Goal: Information Seeking & Learning: Learn about a topic

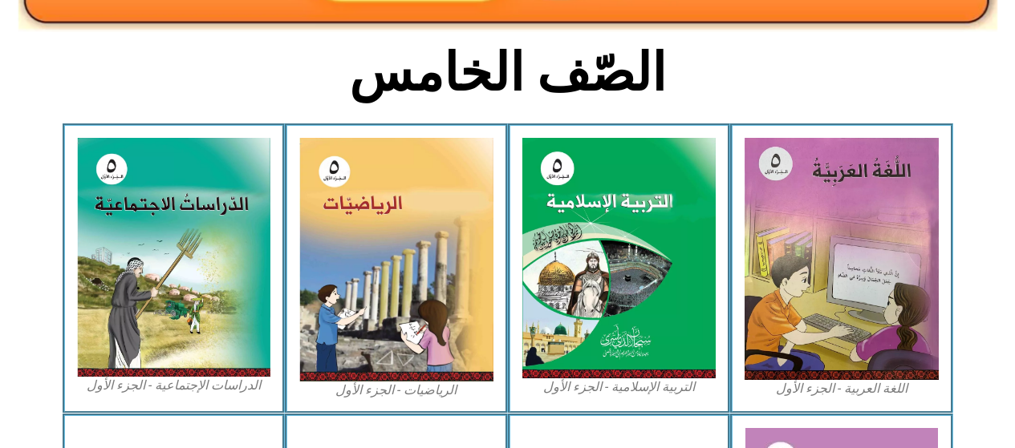
scroll to position [379, 0]
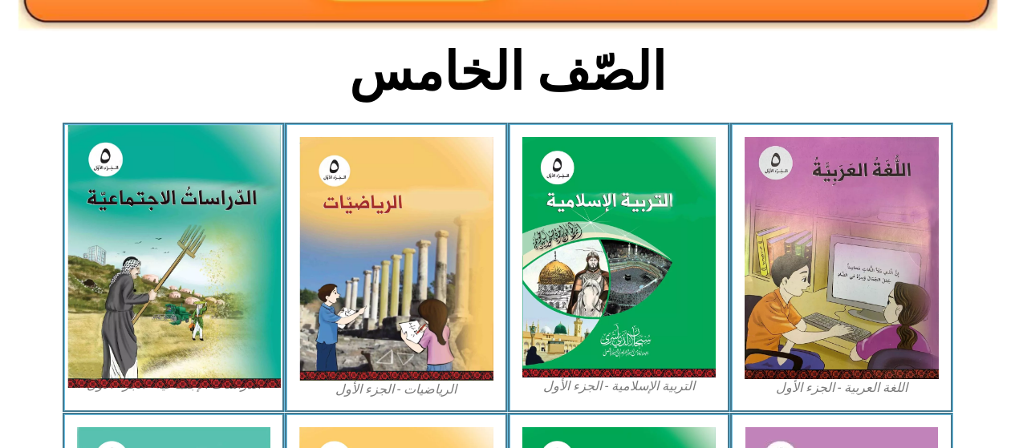
click at [176, 305] on img at bounding box center [173, 256] width 213 height 263
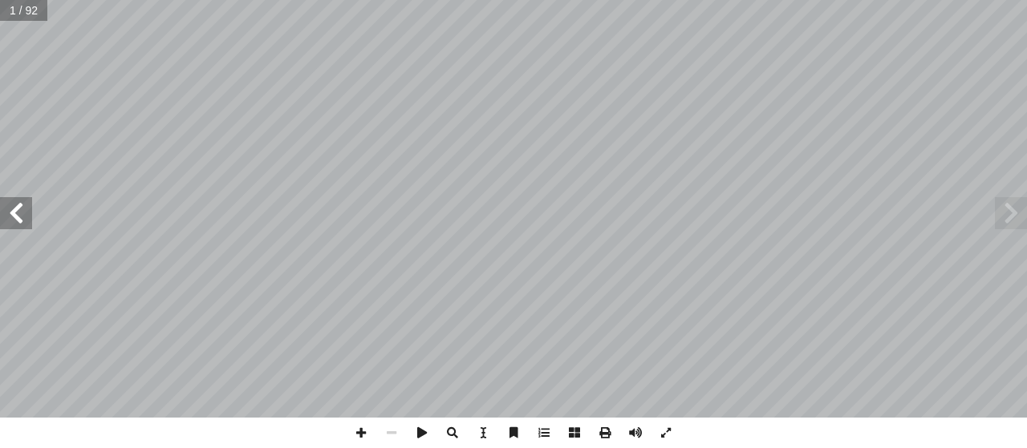
click at [8, 211] on span at bounding box center [16, 213] width 32 height 32
click at [7, 214] on span at bounding box center [16, 213] width 32 height 32
click at [10, 213] on span at bounding box center [16, 213] width 32 height 32
click at [12, 219] on span at bounding box center [16, 213] width 32 height 32
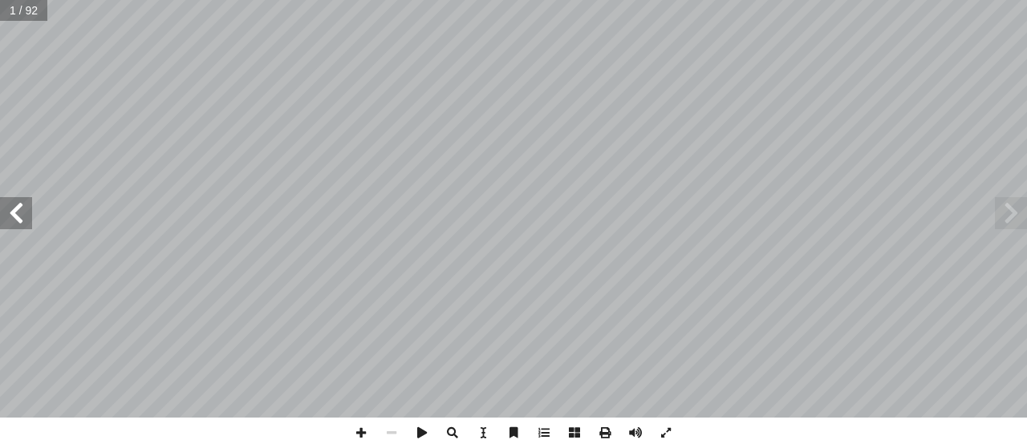
click at [18, 219] on span at bounding box center [16, 213] width 32 height 32
click at [12, 219] on span at bounding box center [16, 213] width 32 height 32
click at [15, 219] on span at bounding box center [16, 213] width 32 height 32
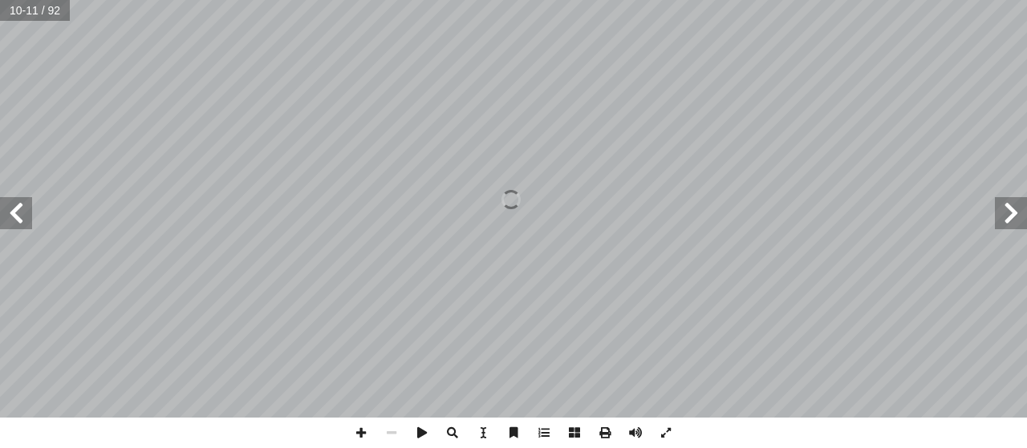
click at [16, 219] on span at bounding box center [16, 213] width 32 height 32
click at [10, 222] on span at bounding box center [16, 213] width 32 height 32
click at [21, 223] on span at bounding box center [16, 213] width 32 height 32
click at [16, 223] on span at bounding box center [16, 213] width 32 height 32
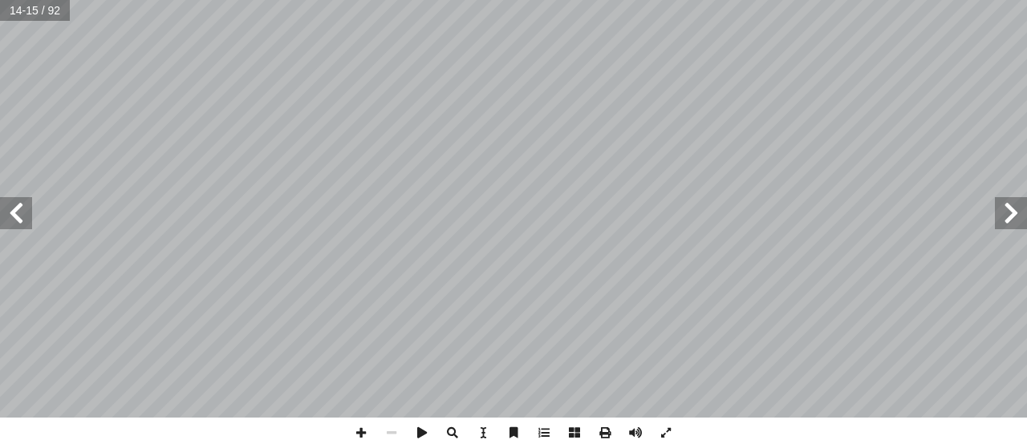
click at [16, 223] on span at bounding box center [16, 213] width 32 height 32
click at [18, 225] on span at bounding box center [16, 213] width 32 height 32
click at [18, 223] on span at bounding box center [16, 213] width 32 height 32
click at [19, 214] on span at bounding box center [16, 213] width 32 height 32
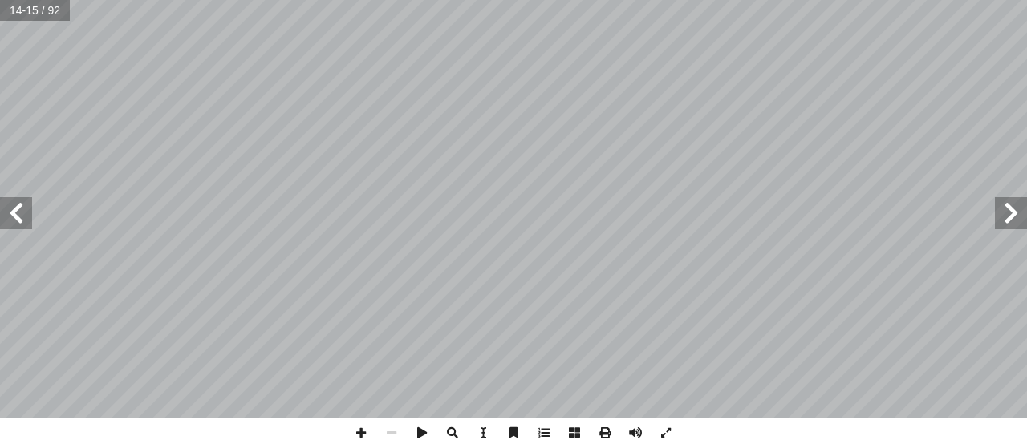
click at [19, 214] on span at bounding box center [16, 213] width 32 height 32
click at [20, 216] on span at bounding box center [16, 213] width 32 height 32
click at [19, 215] on span at bounding box center [16, 213] width 32 height 32
click at [695, 426] on div "٢٠ ت: ْ م َّ ل َ ع َ ت ْ ن أ ا َ د ْ ع َ ب : َ تي آ ل� � َ ل ْ ك َّ لش � ُ ل ِ …" at bounding box center [513, 224] width 1027 height 448
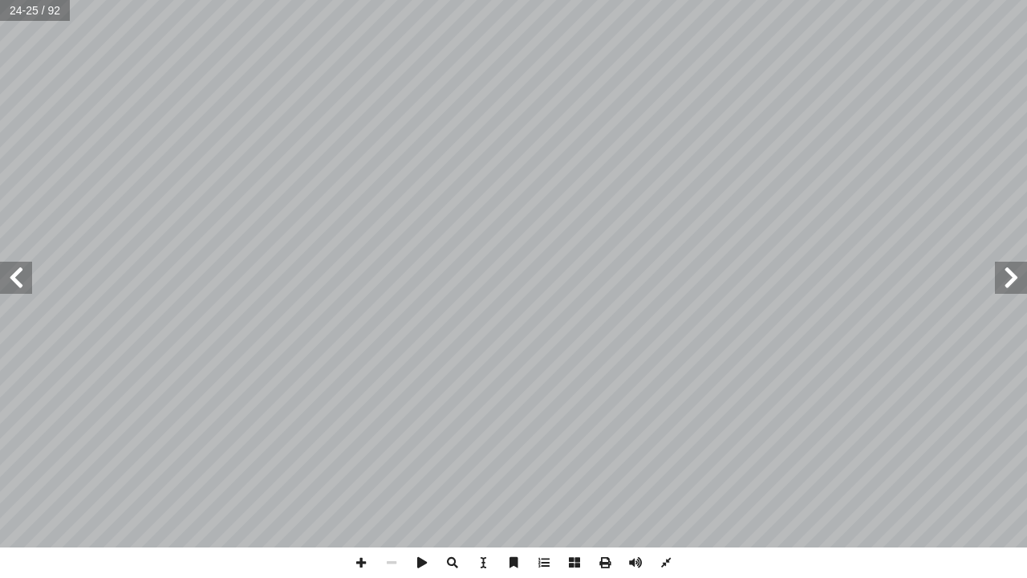
click at [12, 287] on span at bounding box center [16, 278] width 32 height 32
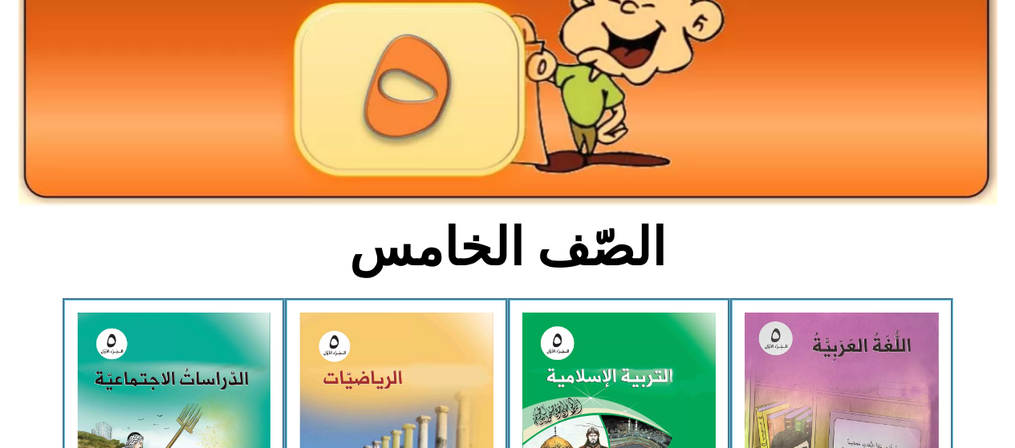
scroll to position [219, 0]
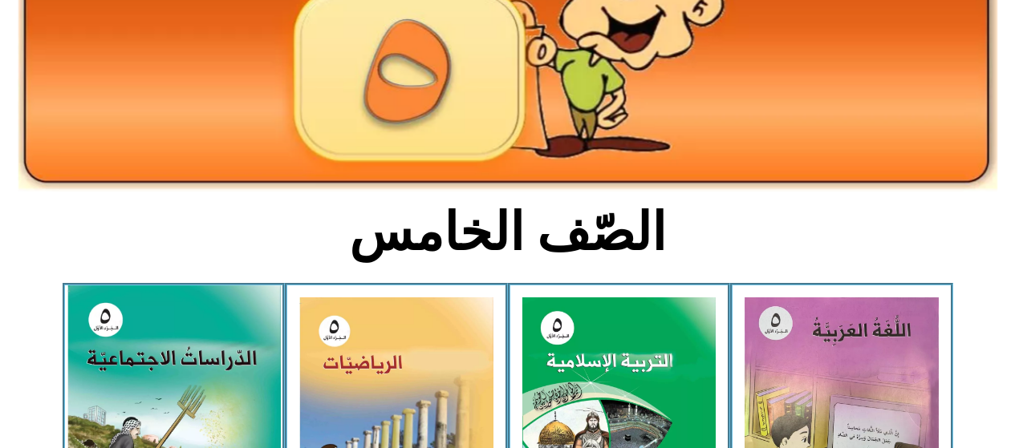
click at [165, 344] on img at bounding box center [173, 417] width 213 height 263
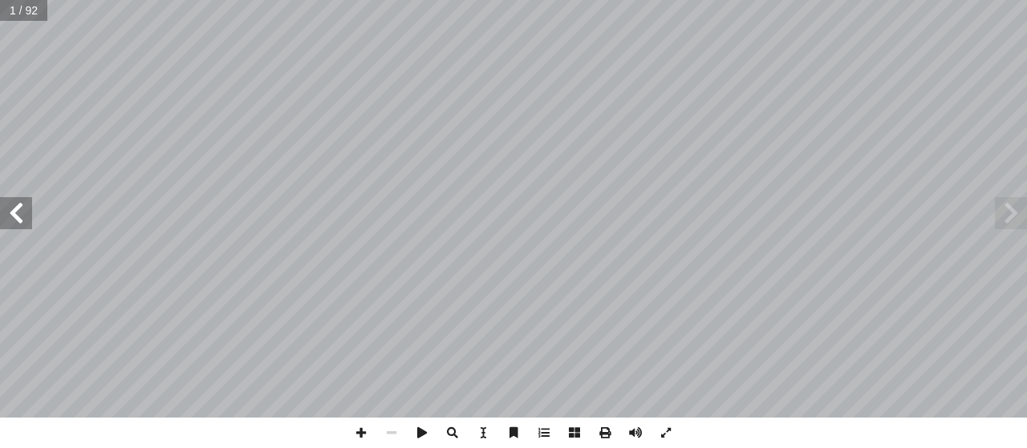
click at [2, 221] on span at bounding box center [16, 213] width 32 height 32
click at [17, 219] on span at bounding box center [16, 213] width 32 height 32
click at [20, 216] on span at bounding box center [16, 213] width 32 height 32
click at [6, 215] on span at bounding box center [16, 213] width 32 height 32
click at [13, 213] on span at bounding box center [16, 213] width 32 height 32
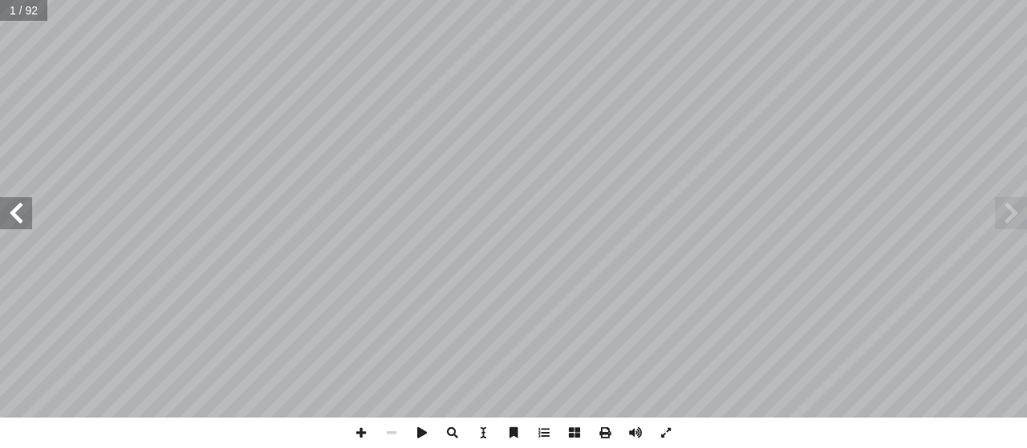
click at [13, 210] on span at bounding box center [16, 213] width 32 height 32
click at [8, 207] on span at bounding box center [16, 213] width 32 height 32
click at [3, 206] on span at bounding box center [16, 213] width 32 height 32
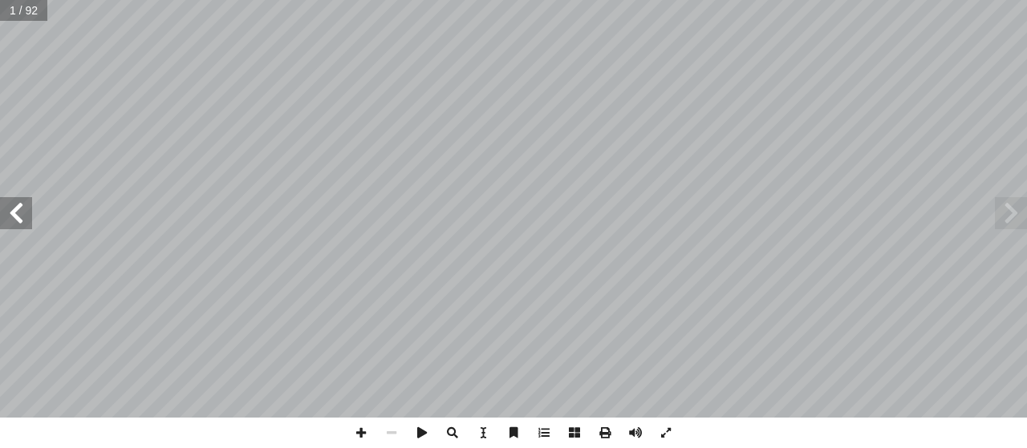
click at [0, 204] on span at bounding box center [16, 213] width 32 height 32
click at [6, 201] on span at bounding box center [16, 213] width 32 height 32
click at [13, 206] on span at bounding box center [16, 213] width 32 height 32
click at [15, 206] on span at bounding box center [16, 213] width 32 height 32
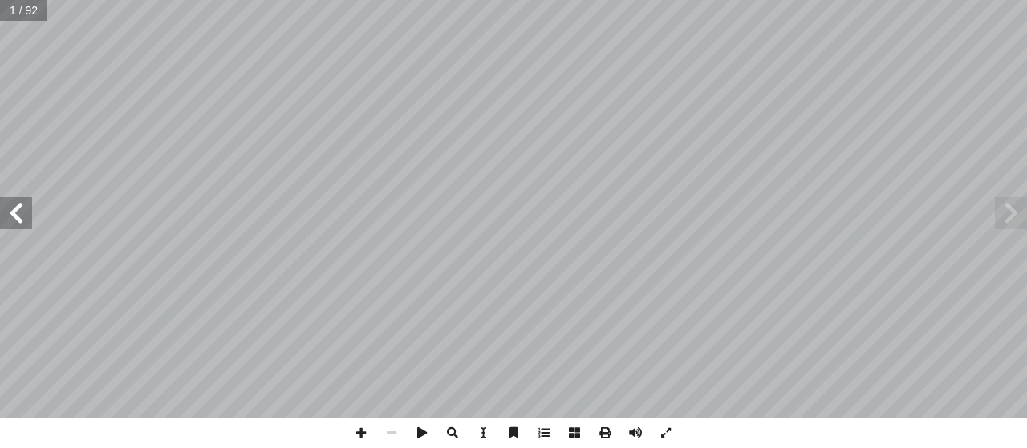
click at [20, 214] on span at bounding box center [16, 213] width 32 height 32
click at [10, 215] on span at bounding box center [16, 213] width 32 height 32
click at [16, 214] on span at bounding box center [16, 213] width 32 height 32
click at [23, 217] on span at bounding box center [16, 213] width 32 height 32
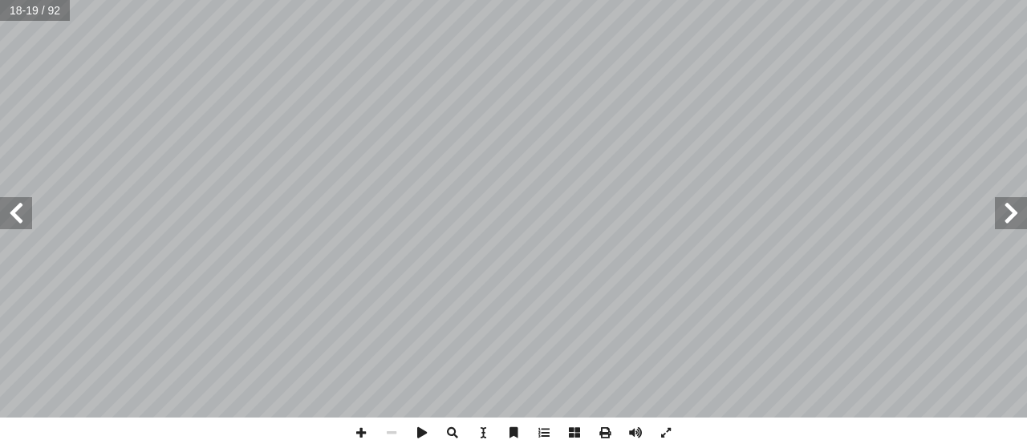
click at [23, 217] on span at bounding box center [16, 213] width 32 height 32
click at [19, 214] on span at bounding box center [16, 213] width 32 height 32
click at [27, 220] on span at bounding box center [16, 213] width 32 height 32
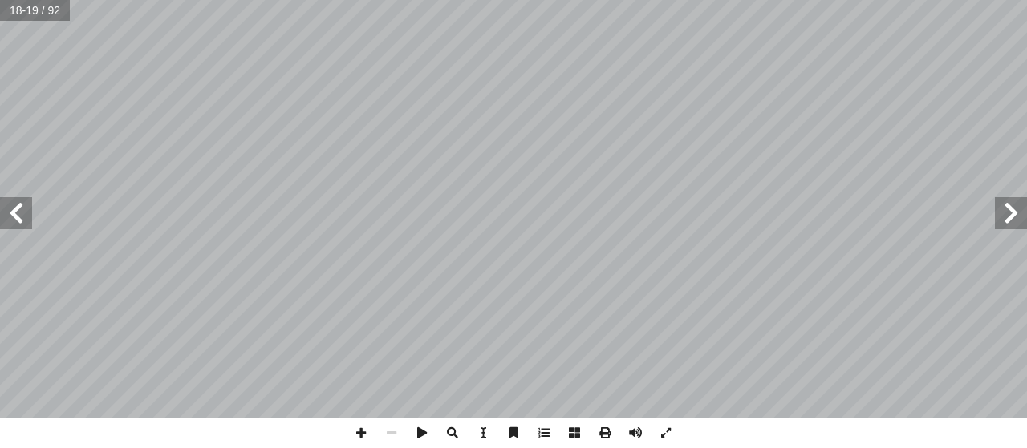
click at [24, 214] on span at bounding box center [16, 213] width 32 height 32
click at [3, 220] on span at bounding box center [16, 213] width 32 height 32
